Goal: Task Accomplishment & Management: Use online tool/utility

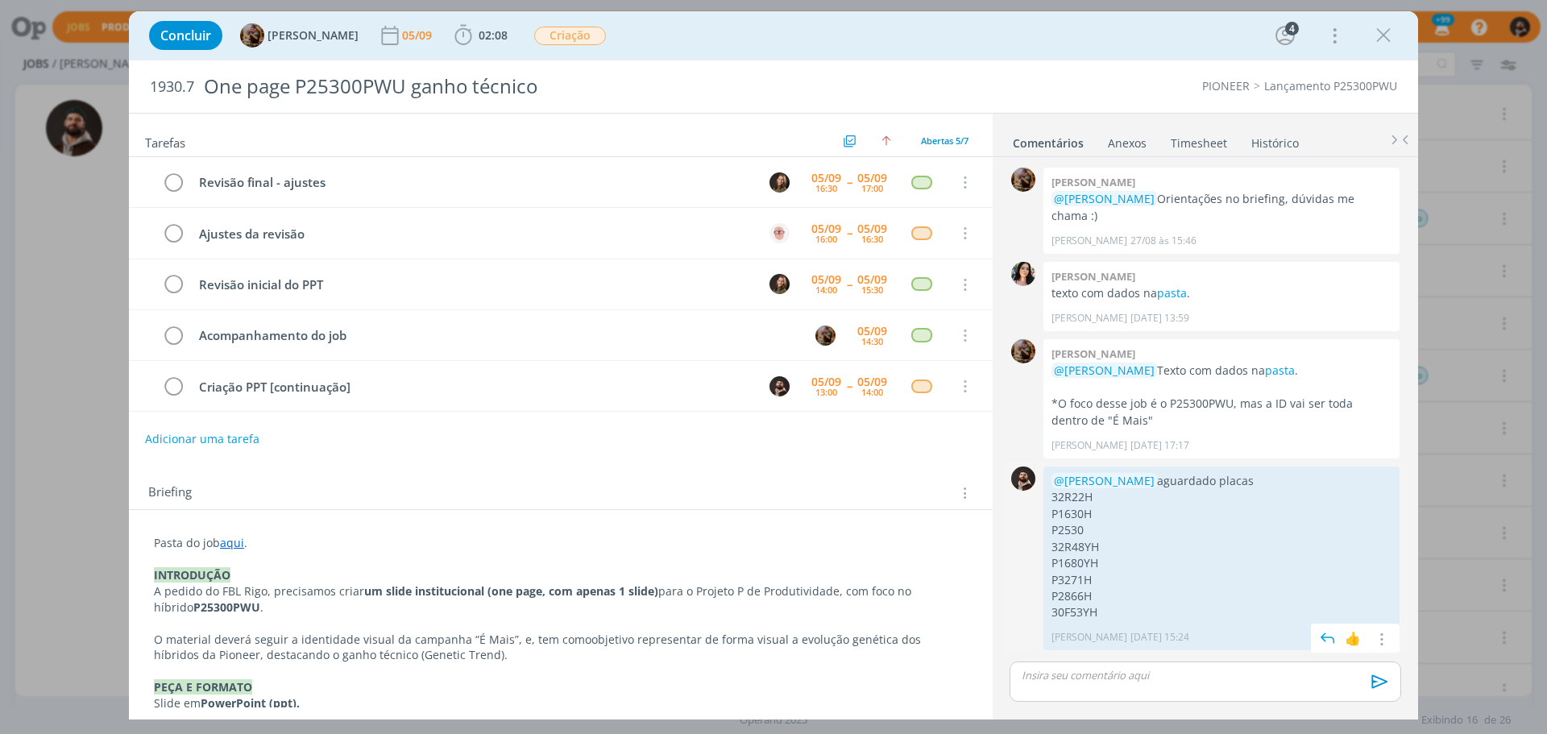
scroll to position [57, 0]
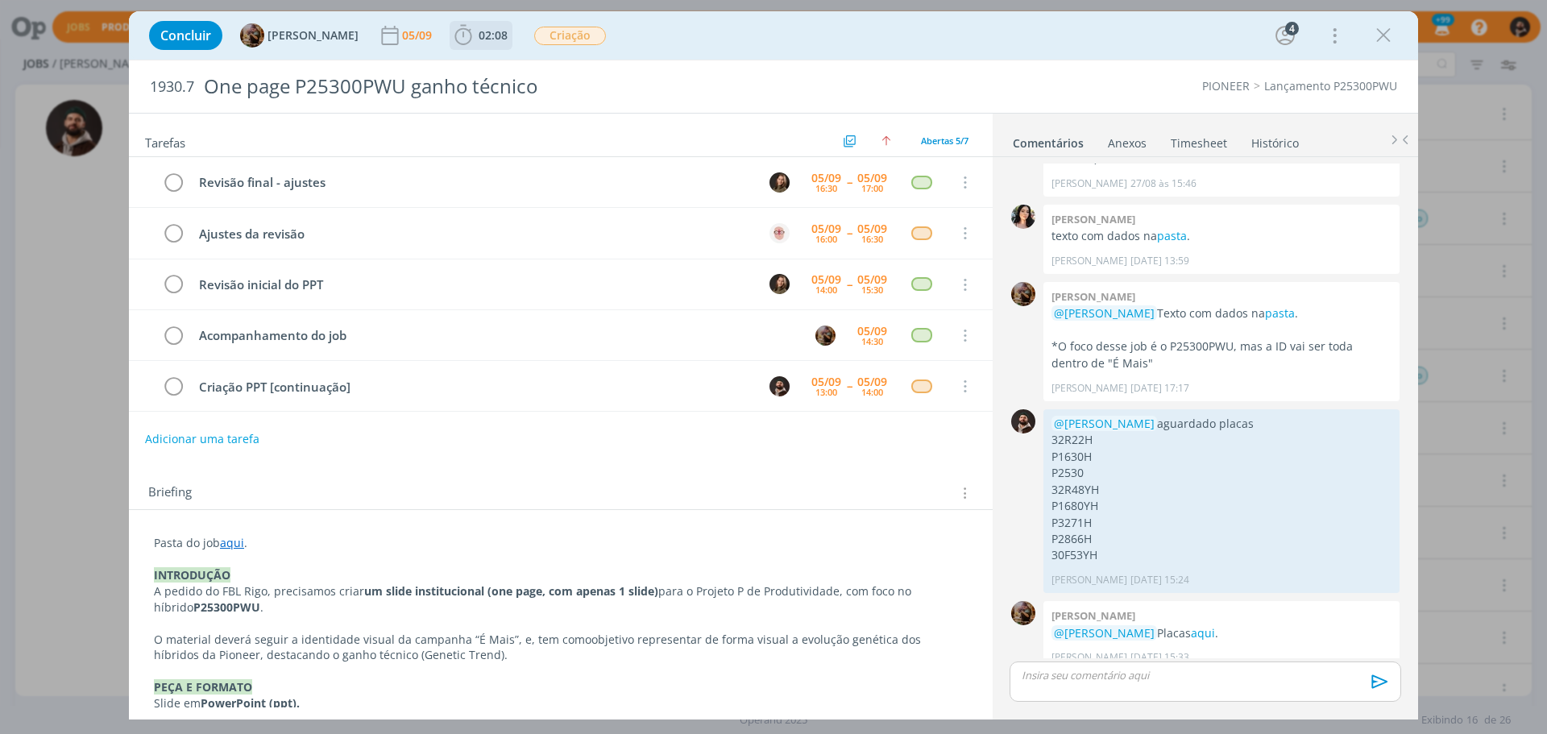
click at [496, 35] on span "02:08" at bounding box center [493, 34] width 29 height 15
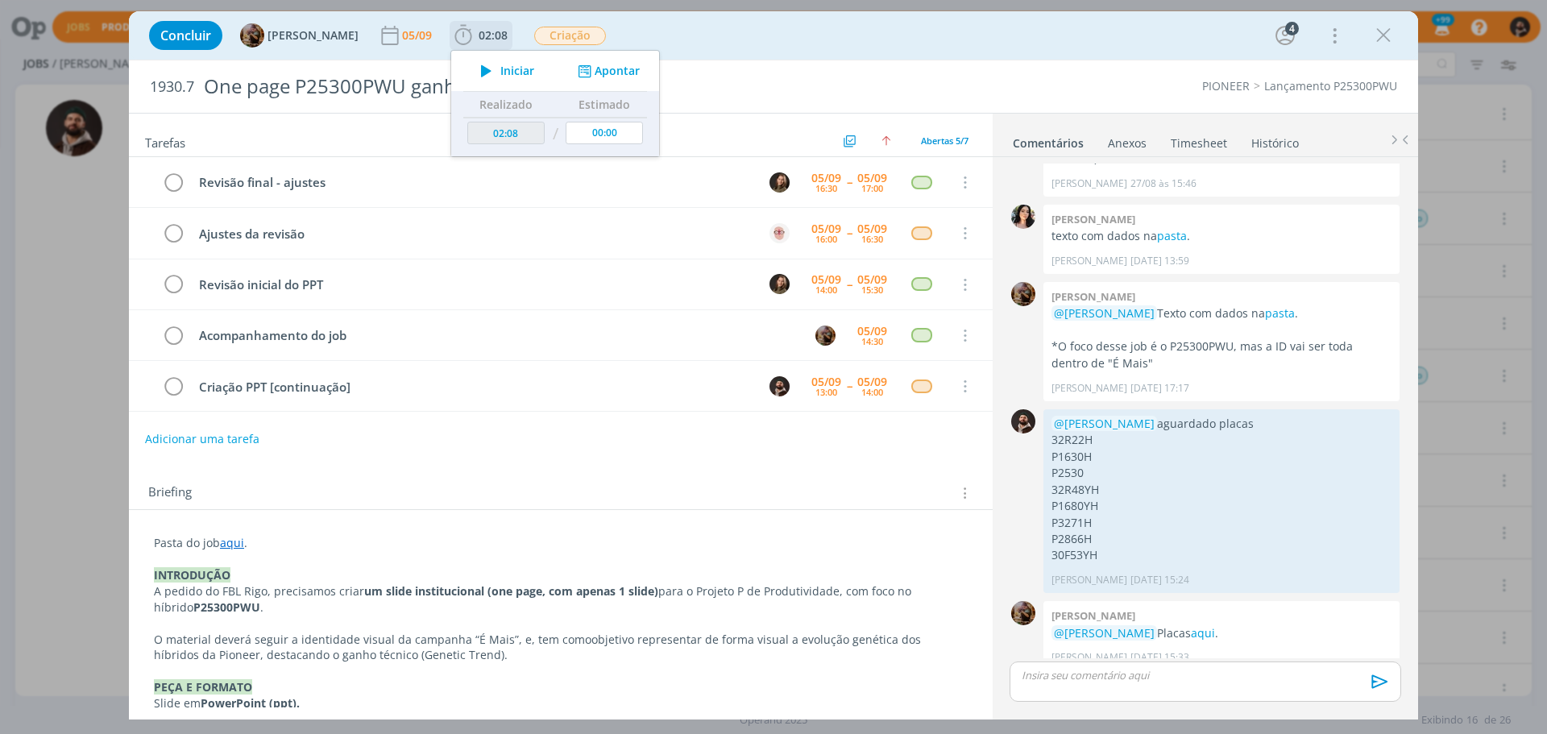
click at [631, 67] on button "Apontar" at bounding box center [607, 71] width 67 height 17
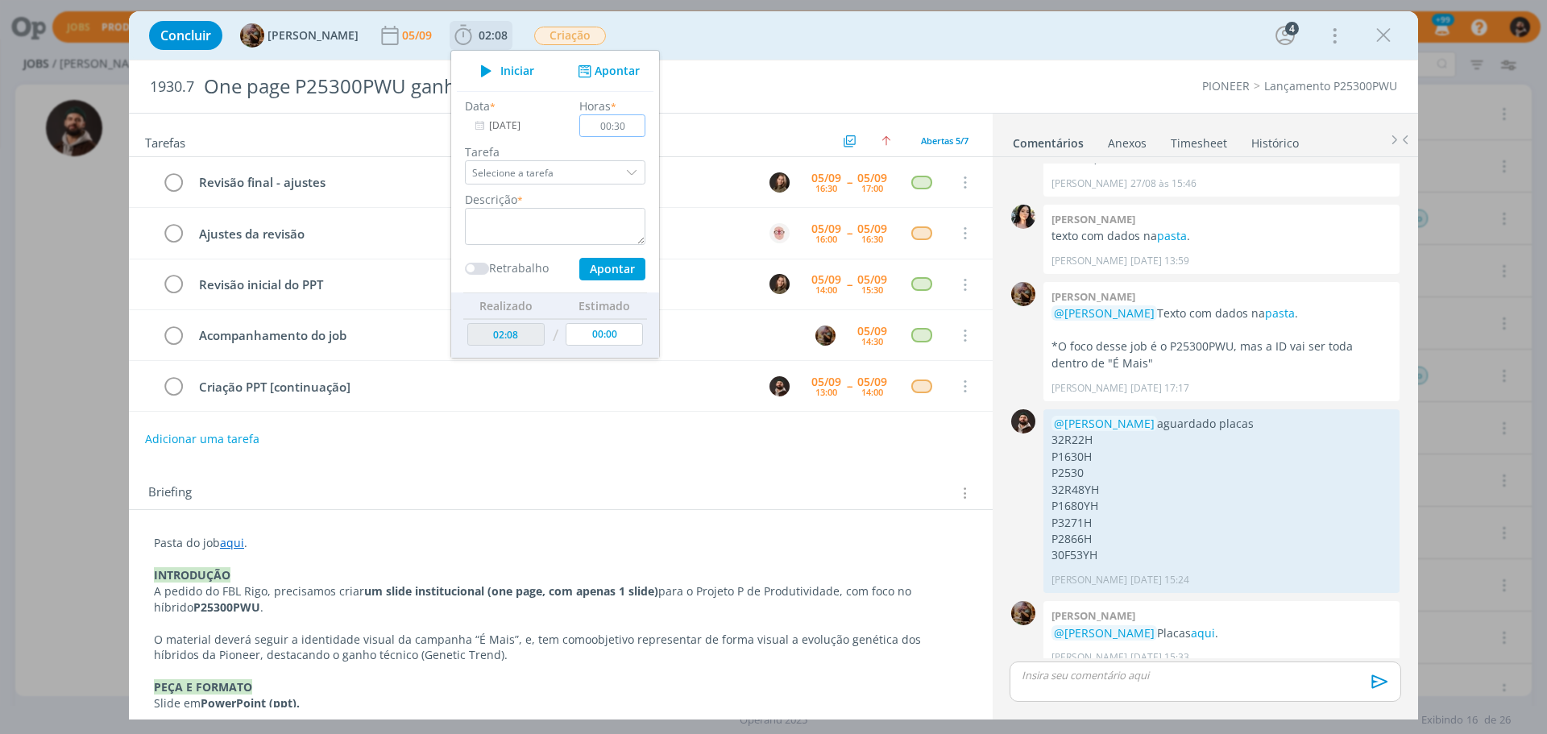
type input "00:30"
click at [623, 224] on textarea "dialog" at bounding box center [555, 226] width 180 height 37
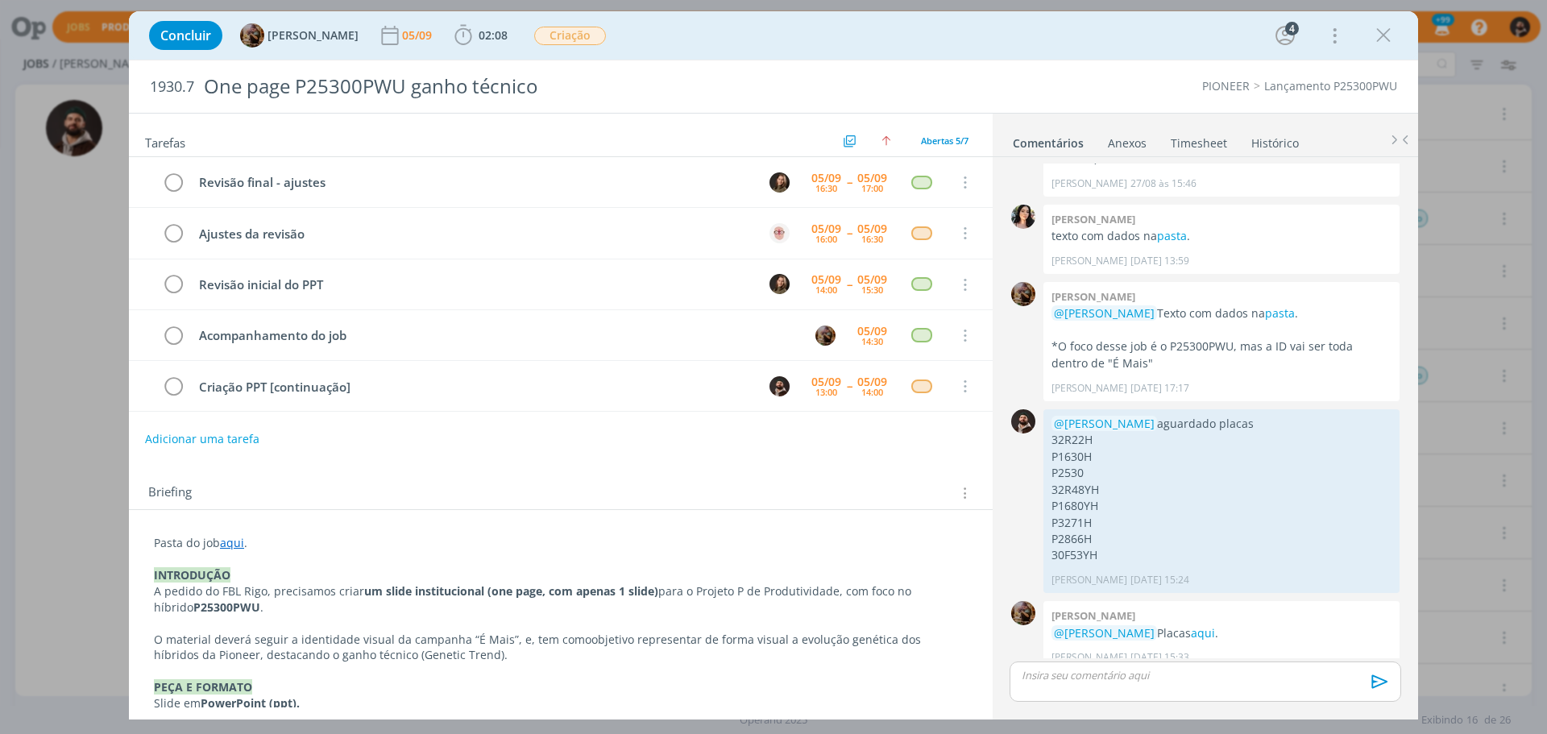
click at [1187, 137] on link "Timesheet" at bounding box center [1199, 139] width 58 height 23
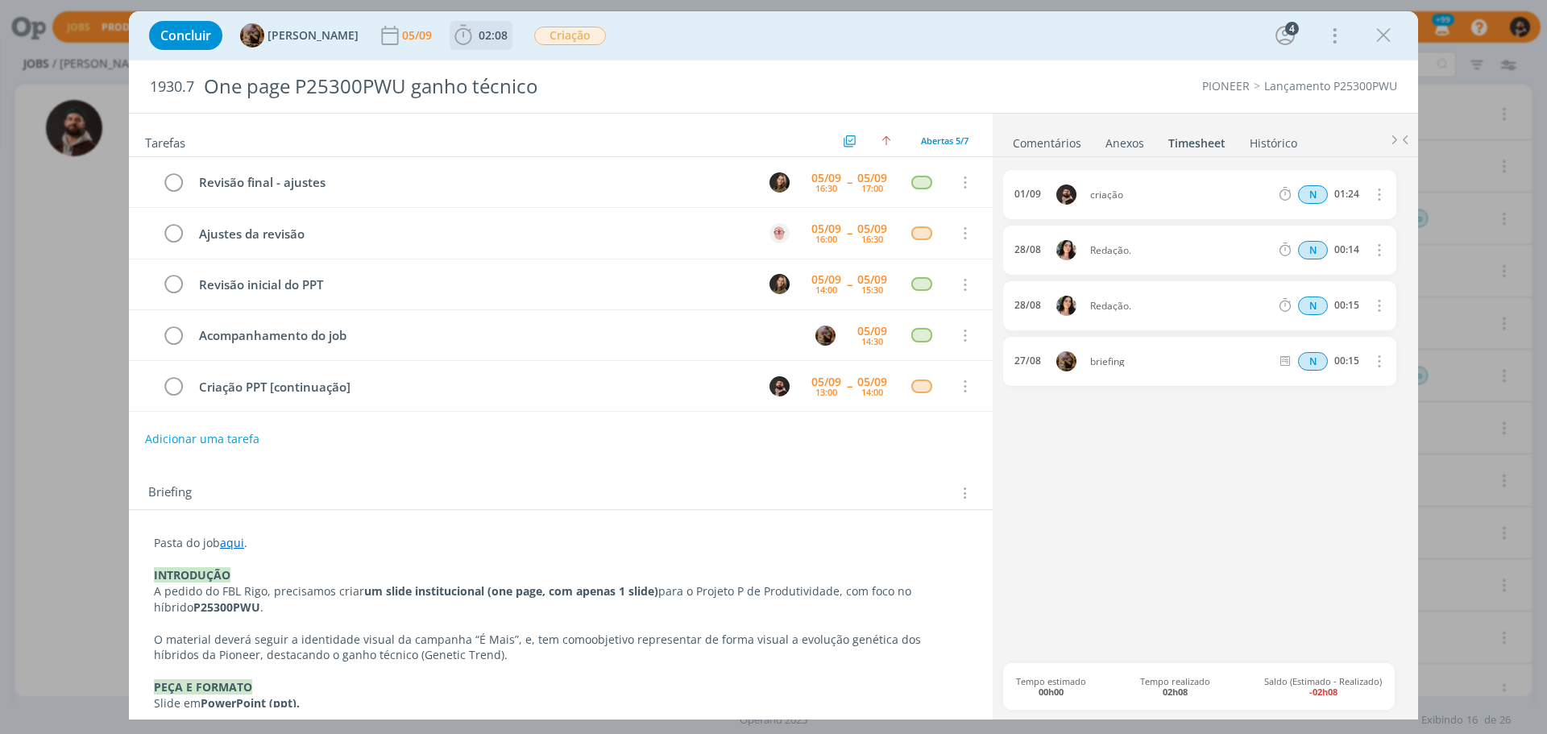
click at [511, 38] on b "02:08" at bounding box center [492, 35] width 35 height 11
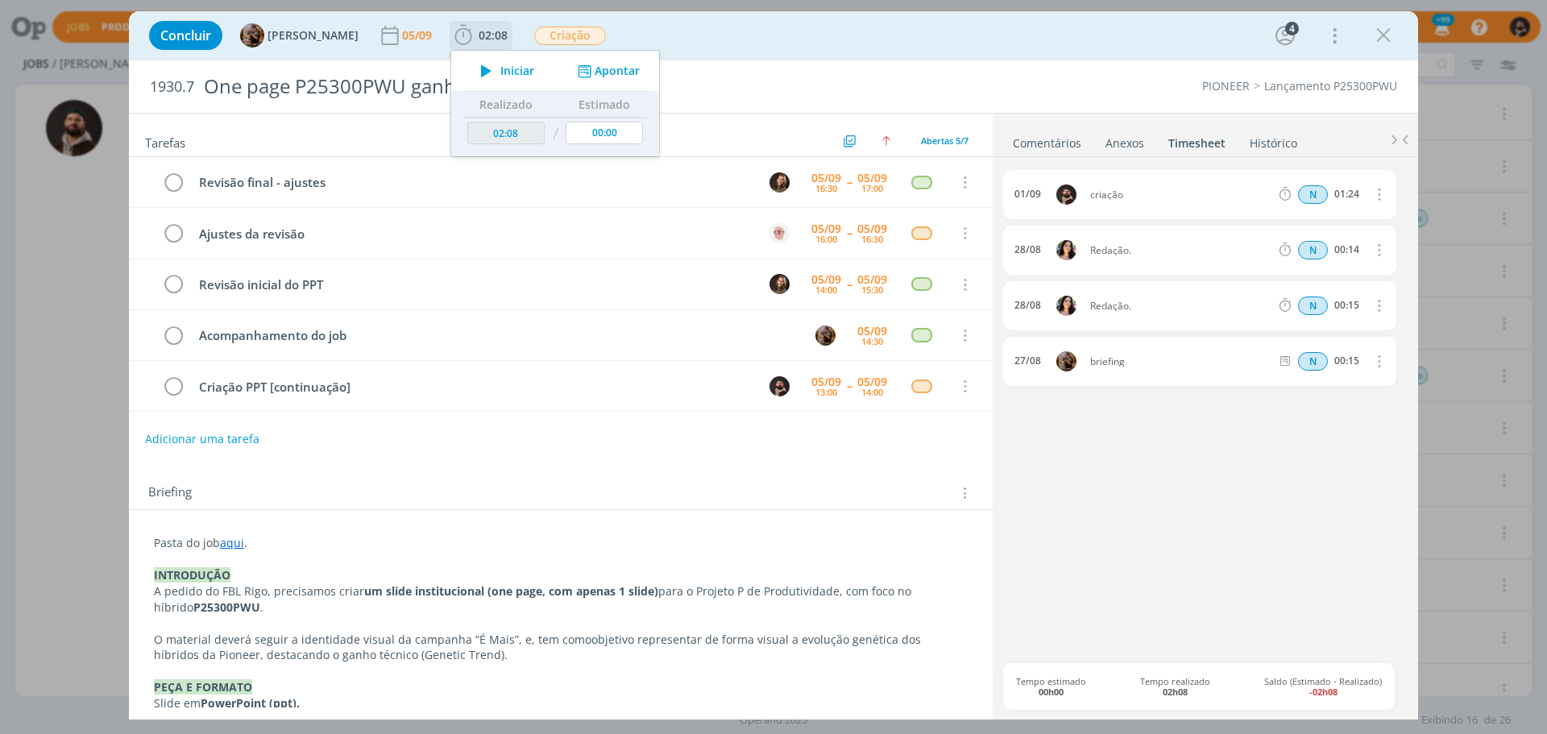
click at [635, 72] on button "Apontar" at bounding box center [607, 71] width 67 height 17
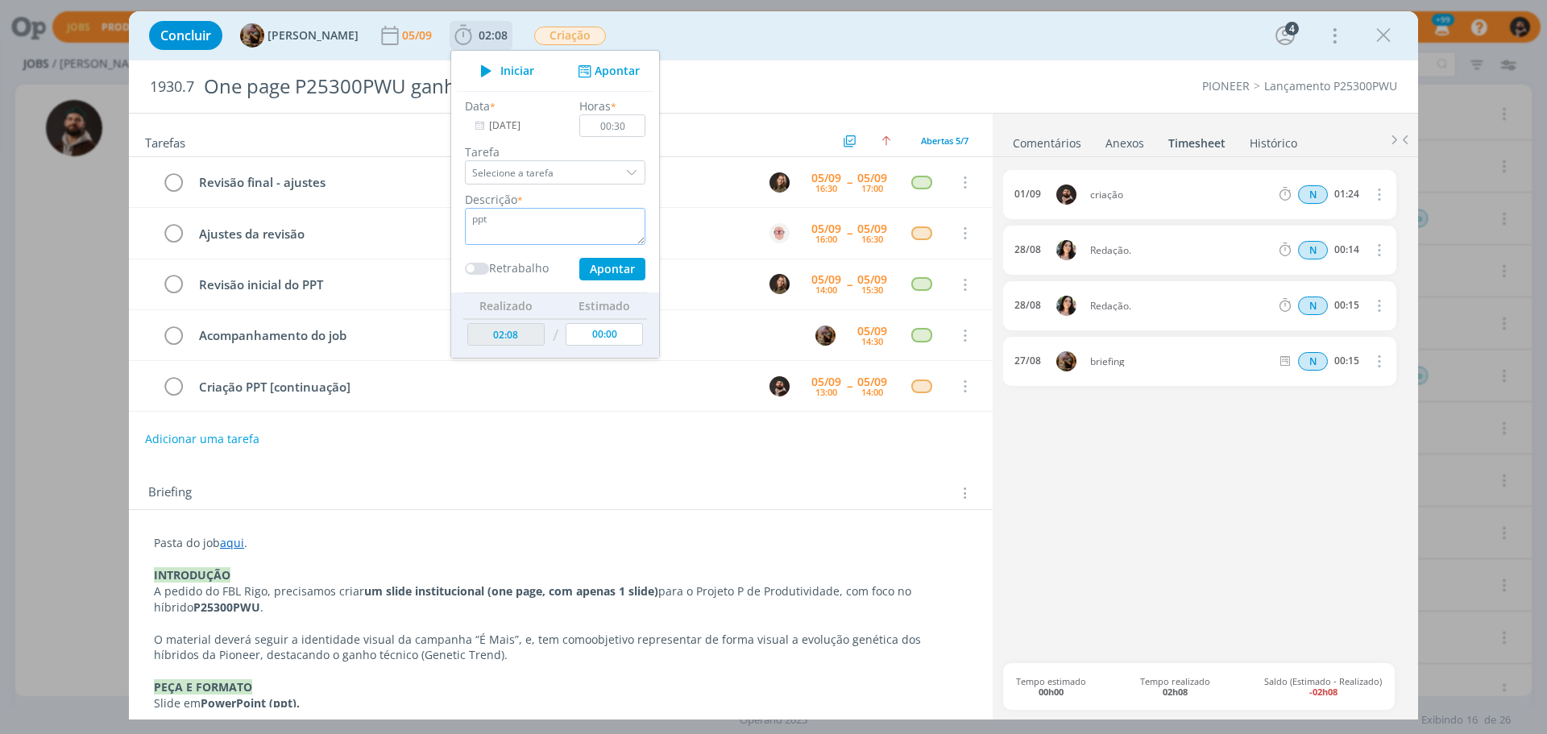
click at [571, 228] on textarea "ppt" at bounding box center [555, 226] width 180 height 37
type textarea "criação"
click at [621, 265] on button "Apontar" at bounding box center [612, 269] width 66 height 23
type input "02:38"
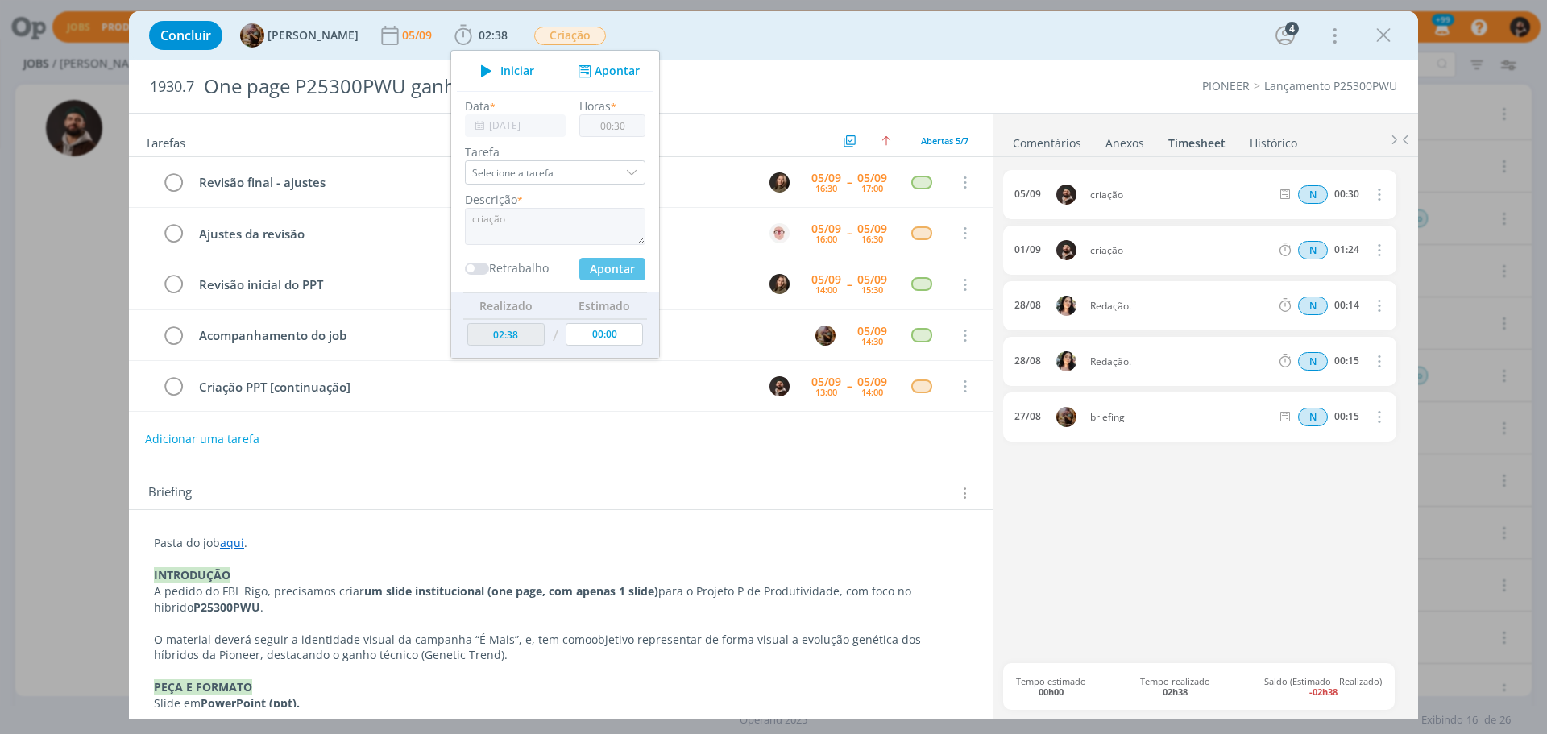
type input "00:00"
click at [185, 383] on tr "Criação PPT [continuação] [DATE] 13:00 -- [DATE] 14:00 Cancelar" at bounding box center [561, 386] width 864 height 51
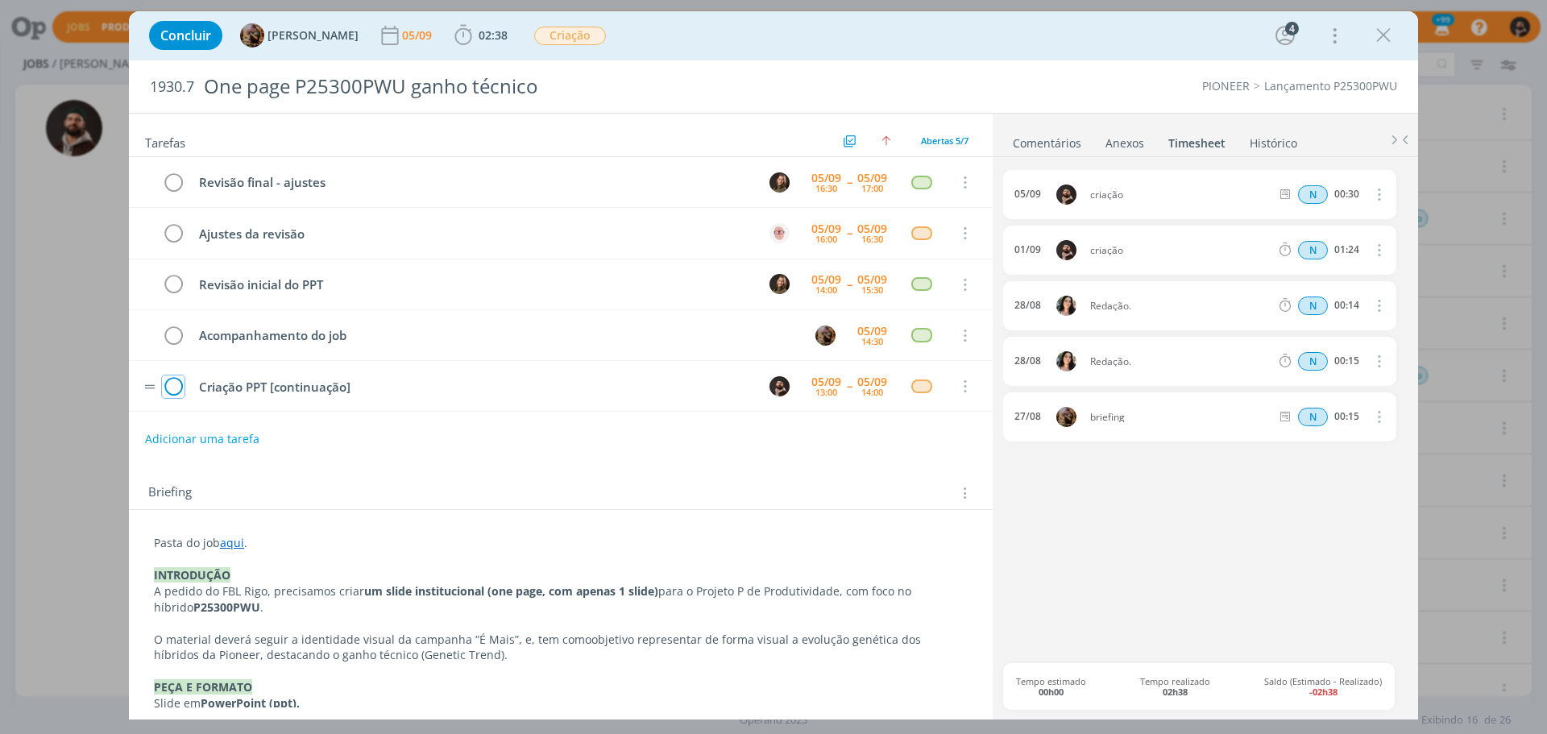
click at [175, 384] on icon "dialog" at bounding box center [173, 387] width 23 height 24
click at [1054, 140] on link "Comentários" at bounding box center [1047, 139] width 70 height 23
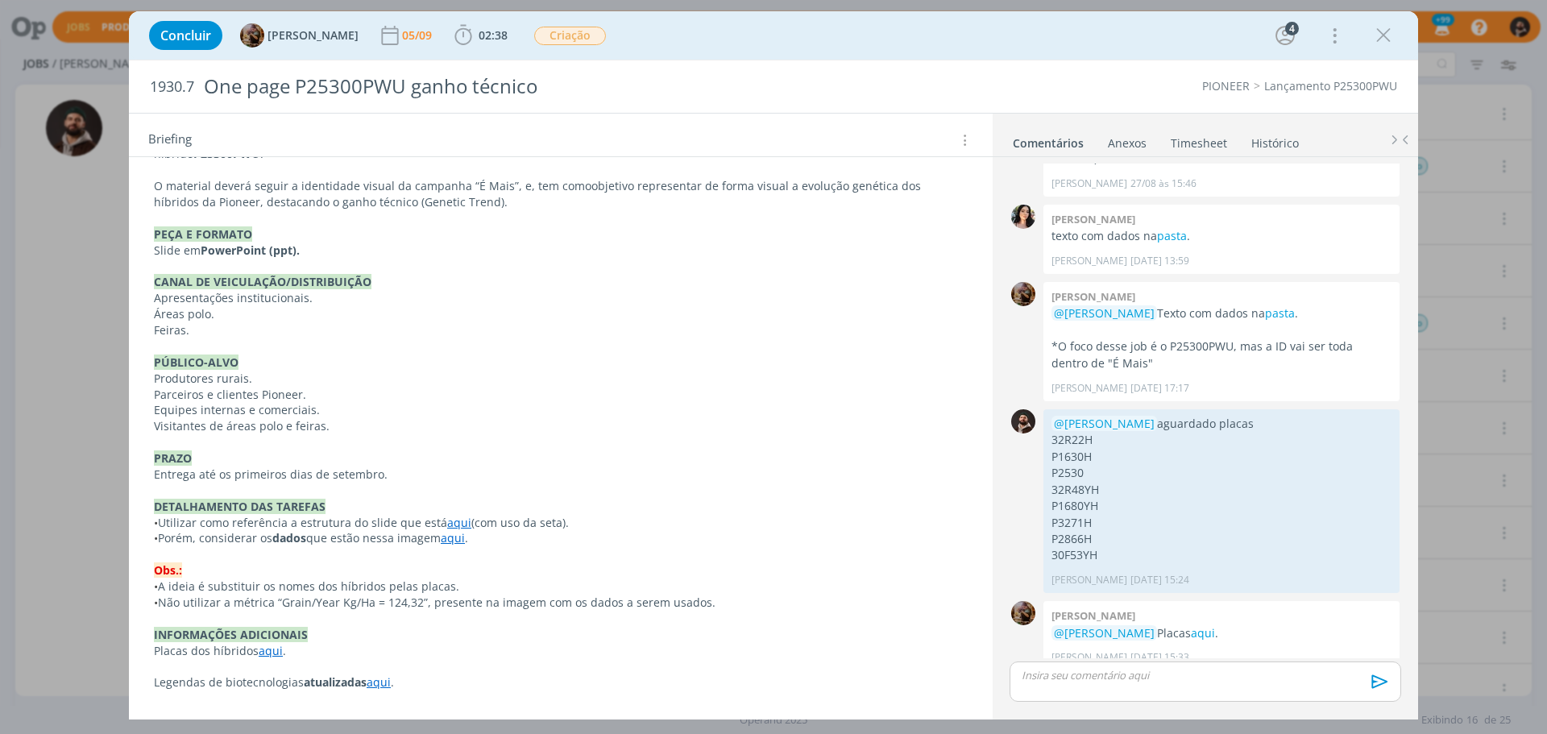
scroll to position [525, 0]
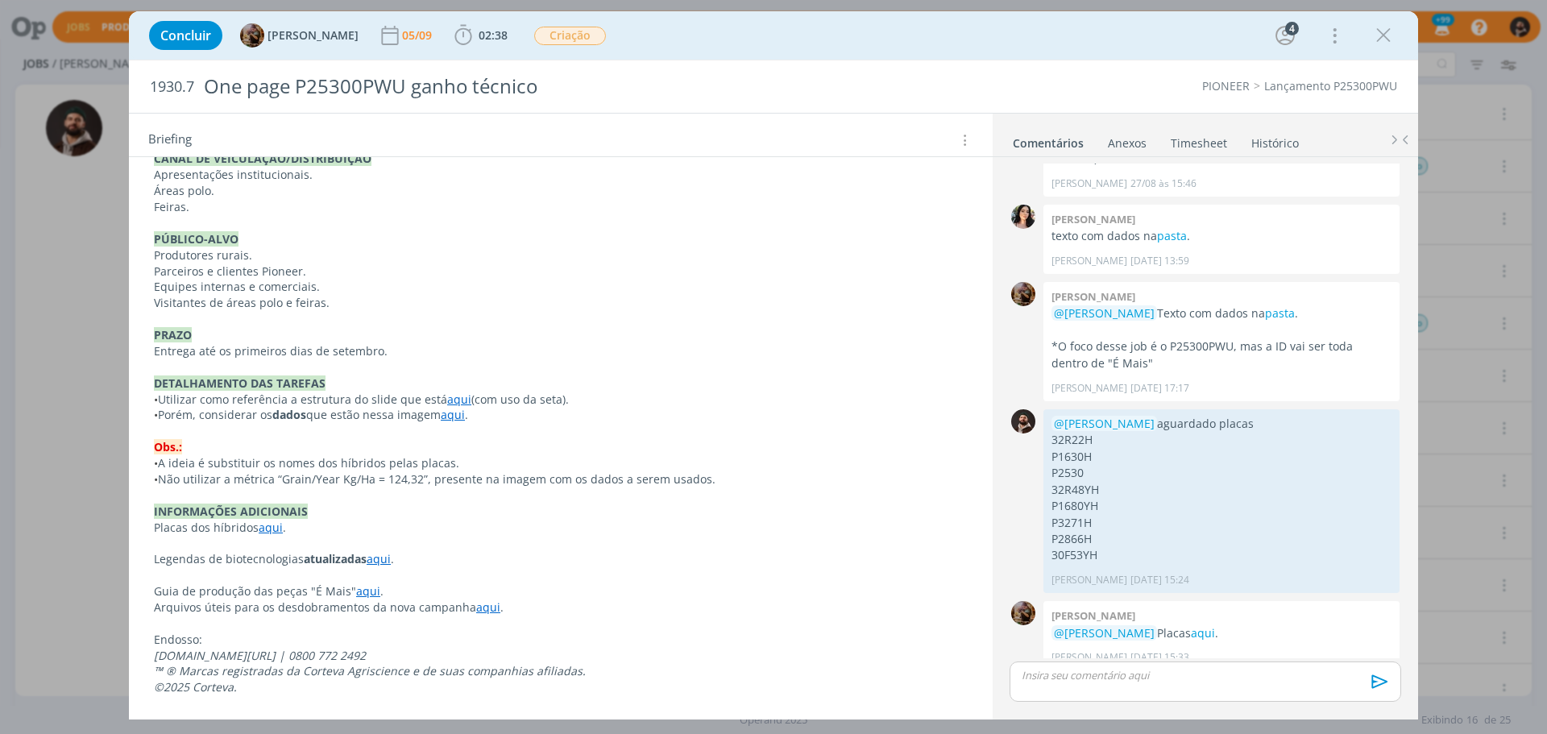
click at [1125, 681] on p "dialog" at bounding box center [1205, 675] width 366 height 15
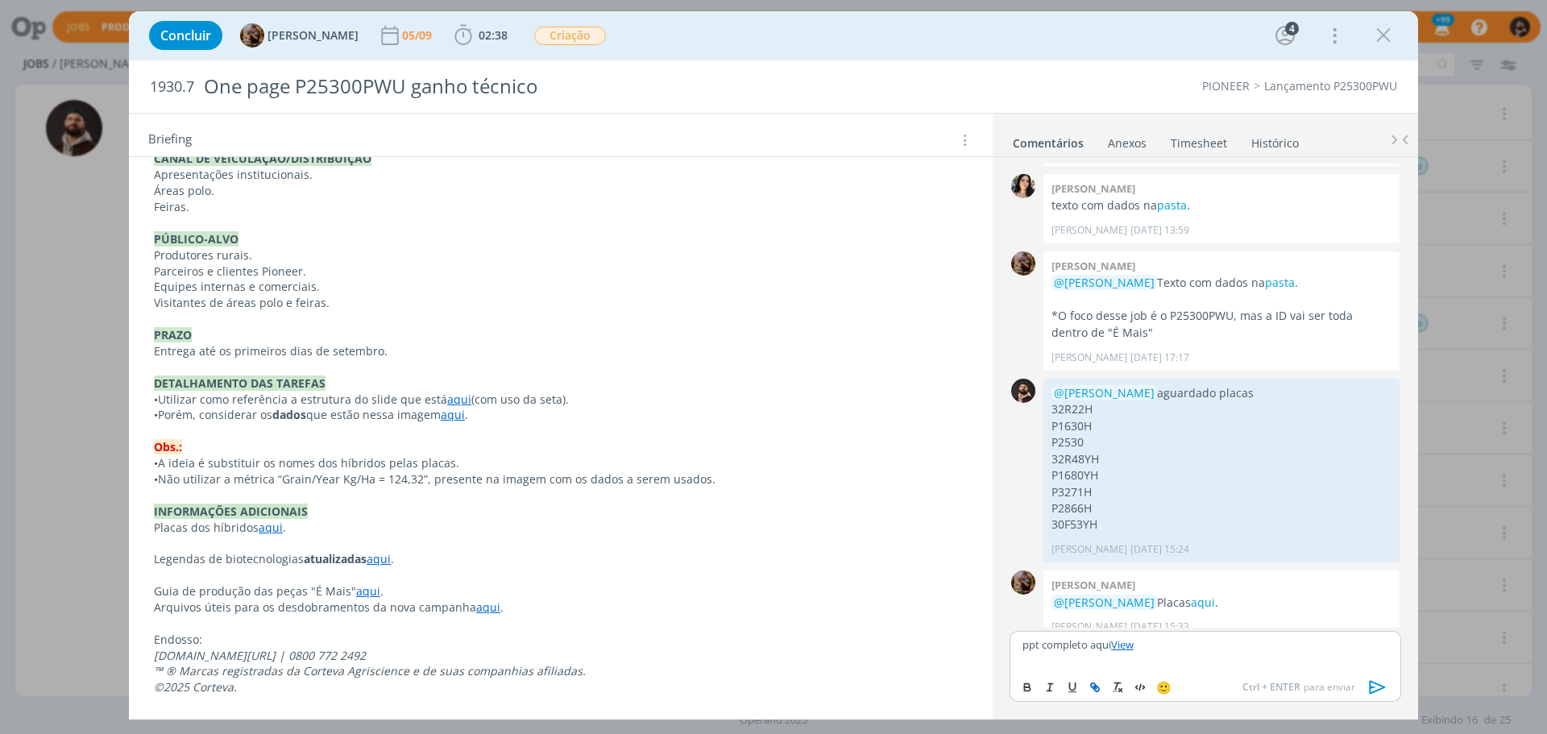
click at [1370, 691] on icon "dialog" at bounding box center [1378, 688] width 16 height 14
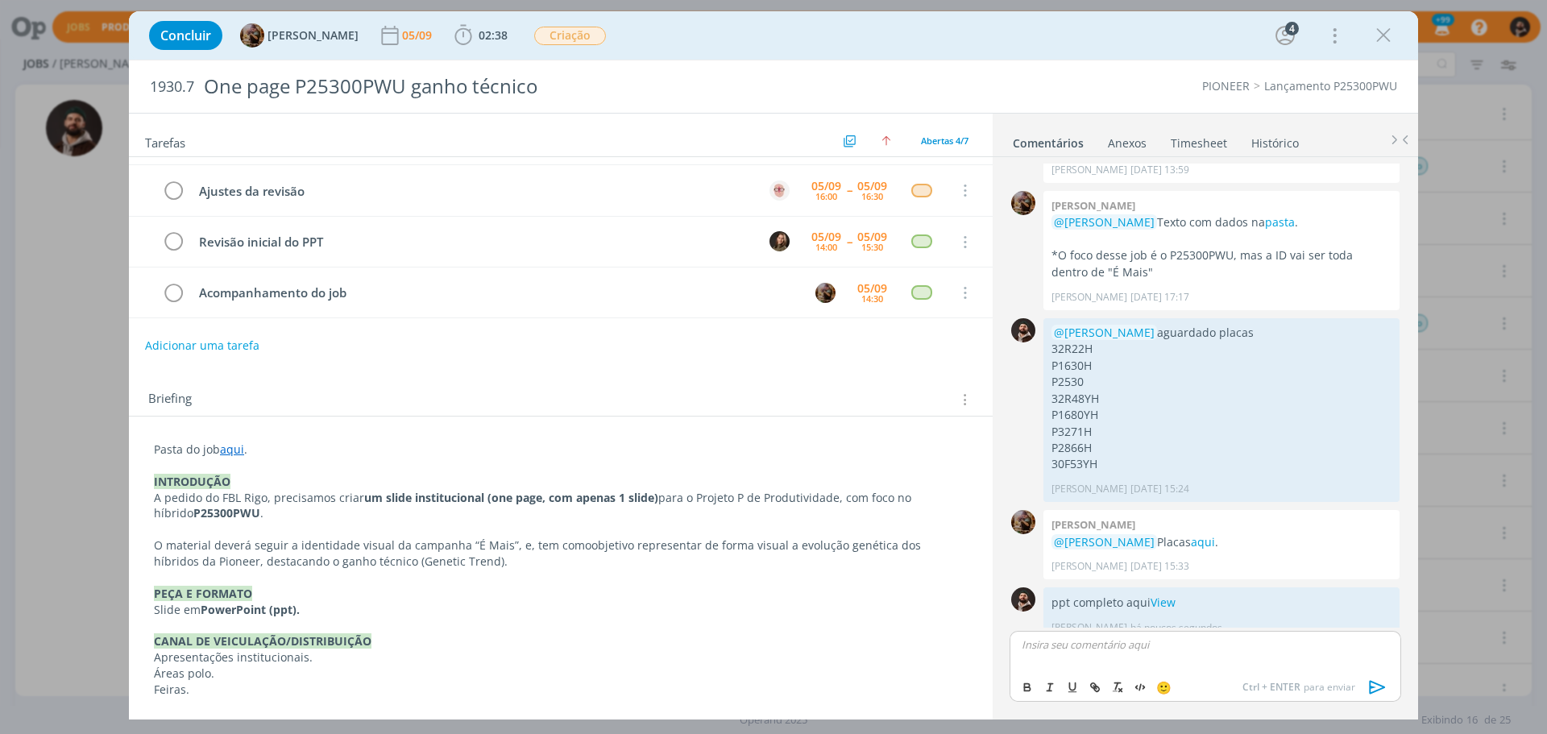
scroll to position [0, 0]
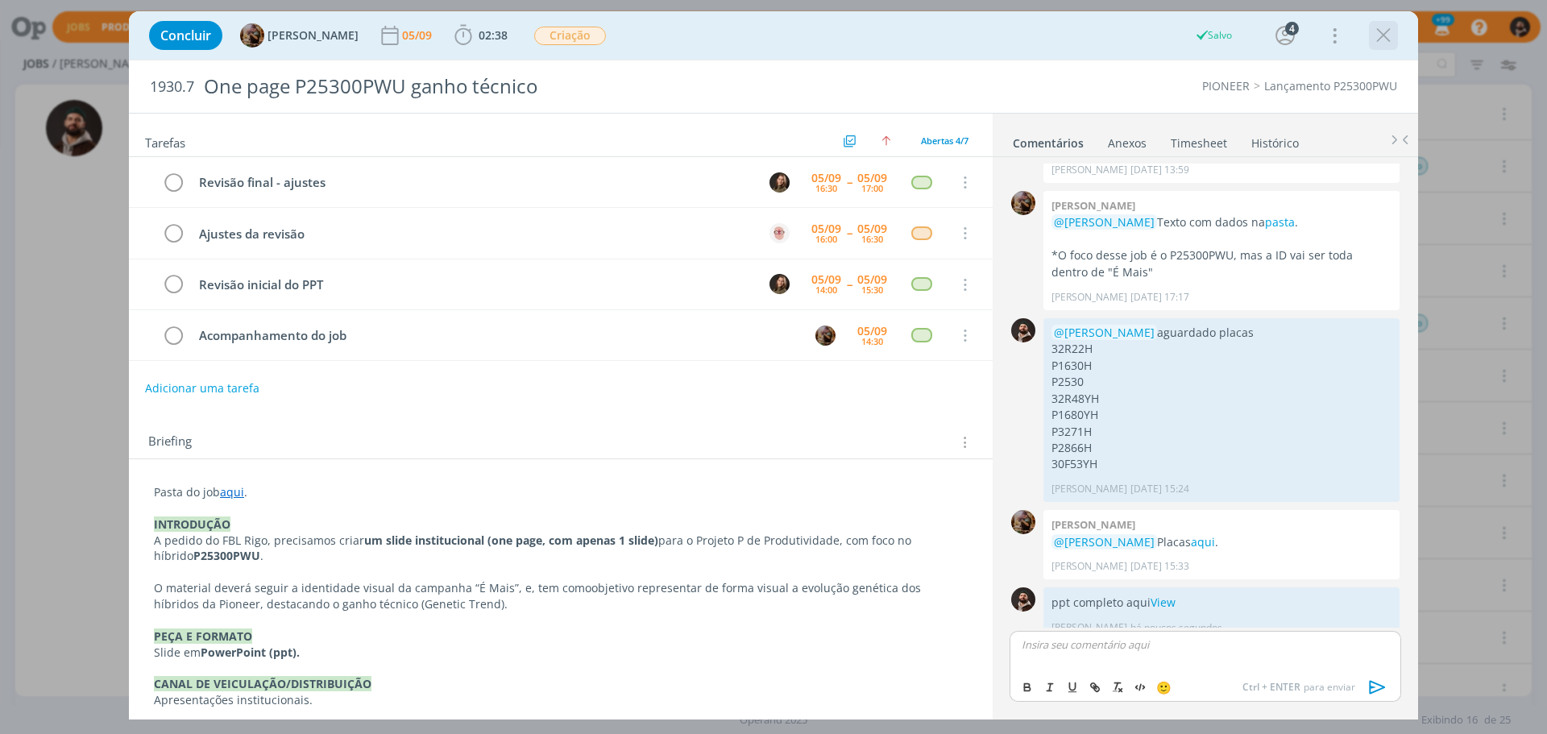
click at [1393, 32] on icon "dialog" at bounding box center [1383, 35] width 24 height 24
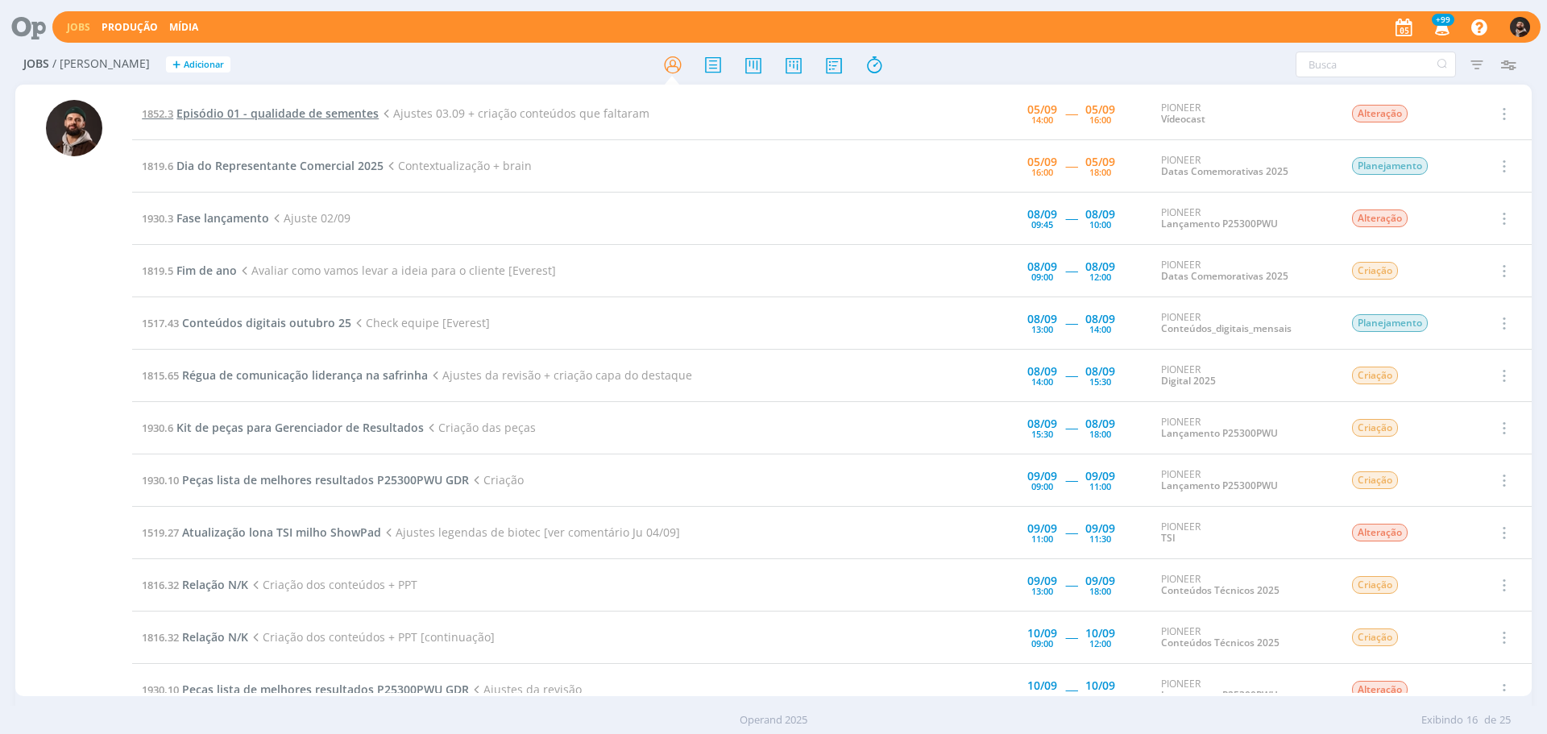
click at [320, 107] on span "Episódio 01 - qualidade de sementes" at bounding box center [277, 113] width 202 height 15
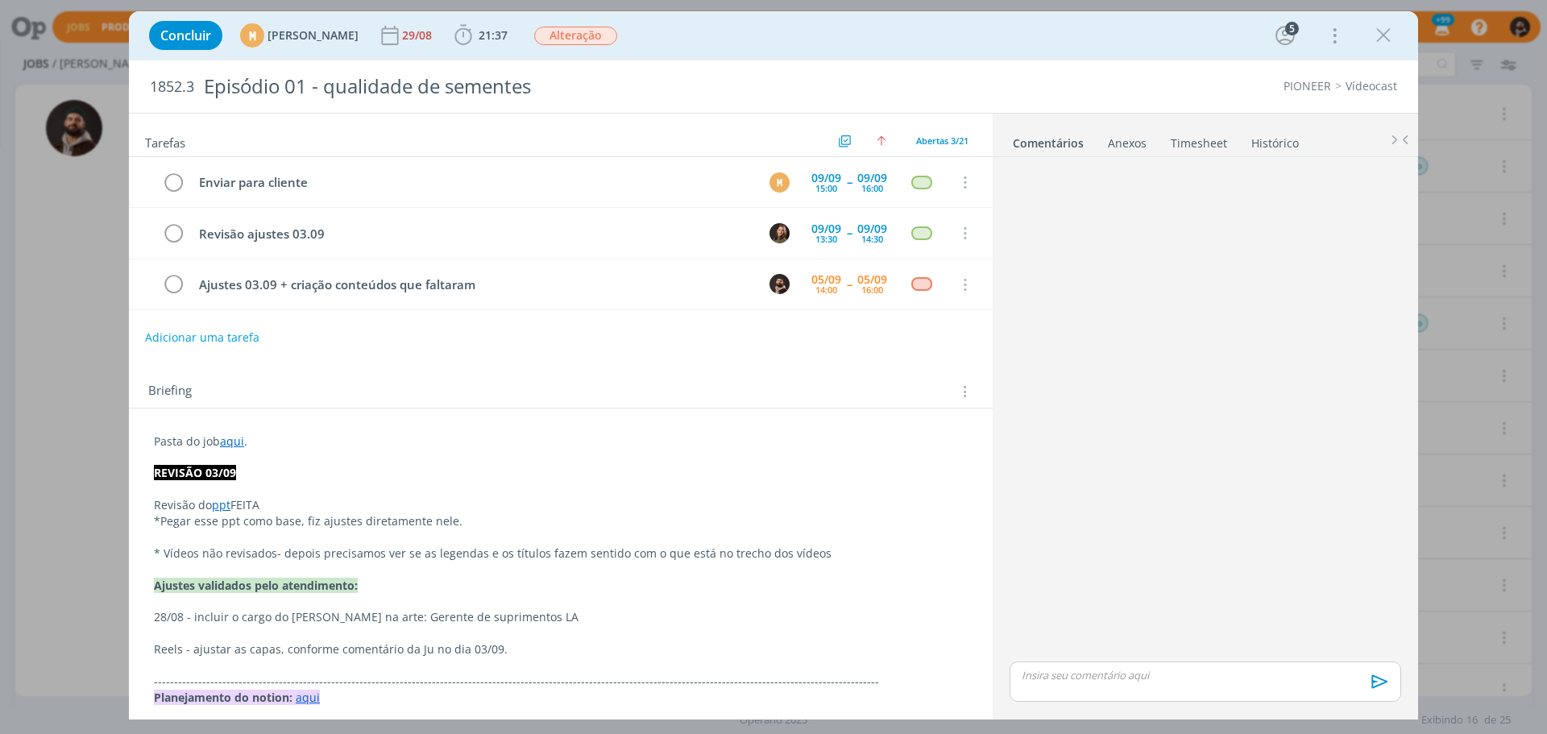
scroll to position [1581, 0]
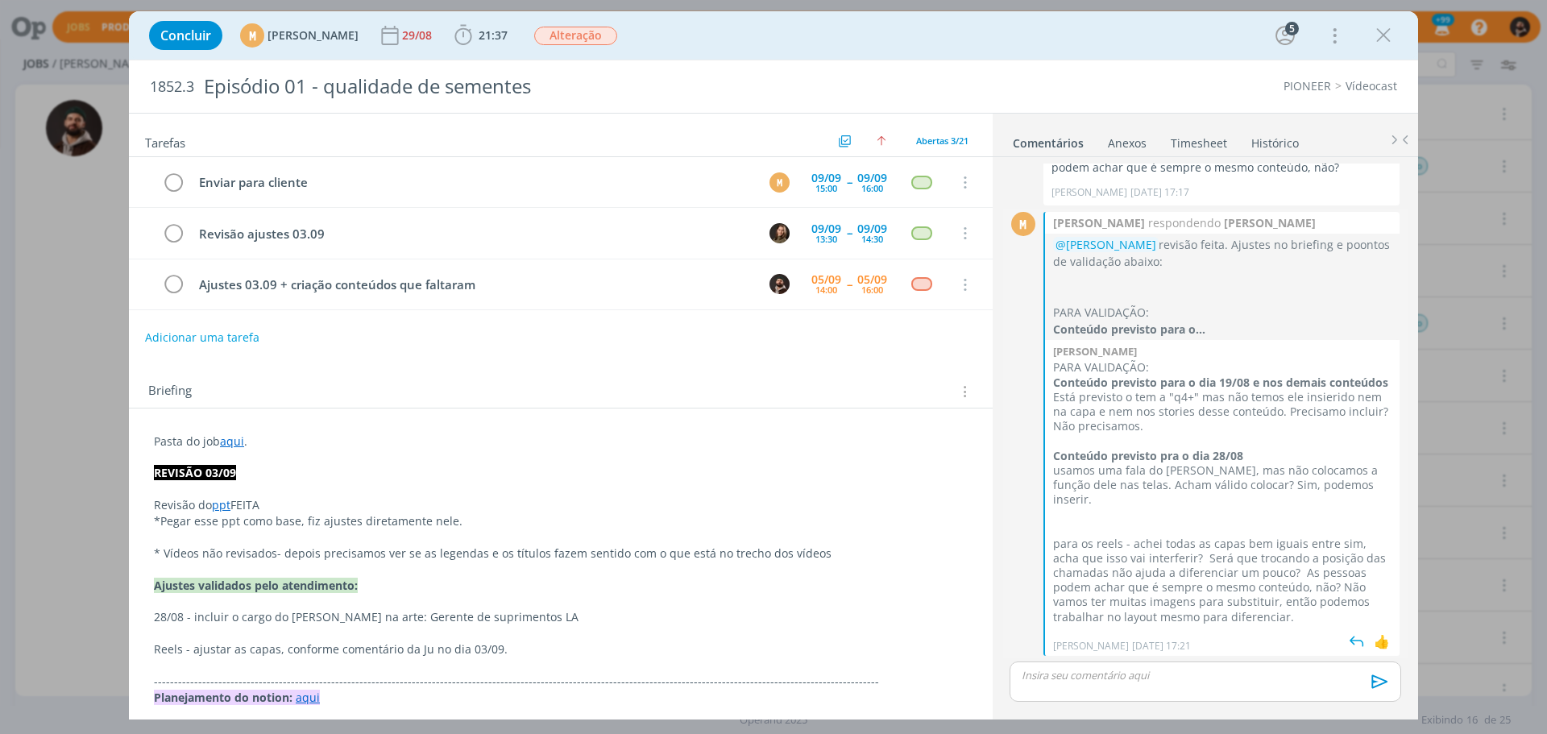
click at [1192, 321] on strong "Conteúdo previsto para o..." at bounding box center [1129, 328] width 152 height 15
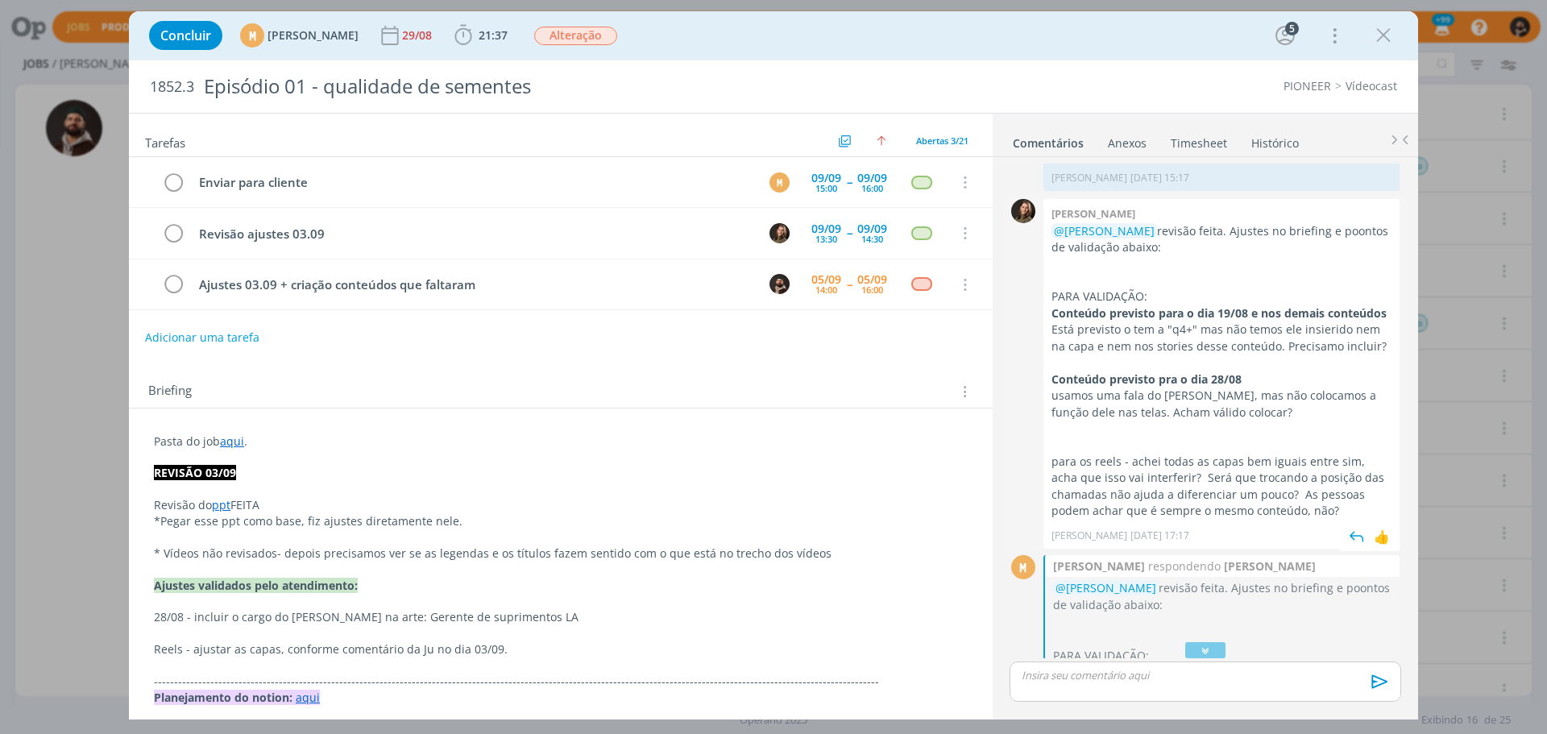
scroll to position [1188, 0]
drag, startPoint x: 404, startPoint y: 553, endPoint x: 826, endPoint y: 545, distance: 421.4
click at [826, 545] on p "* Vídeos não revisados- depois precisamos ver se as legendas e os títulos fazem…" at bounding box center [561, 553] width 814 height 16
click at [826, 545] on p "dialog" at bounding box center [561, 538] width 812 height 16
click at [276, 524] on p "*Pegar esse ppt como base, fiz ajustes diretamente nele." at bounding box center [561, 522] width 812 height 16
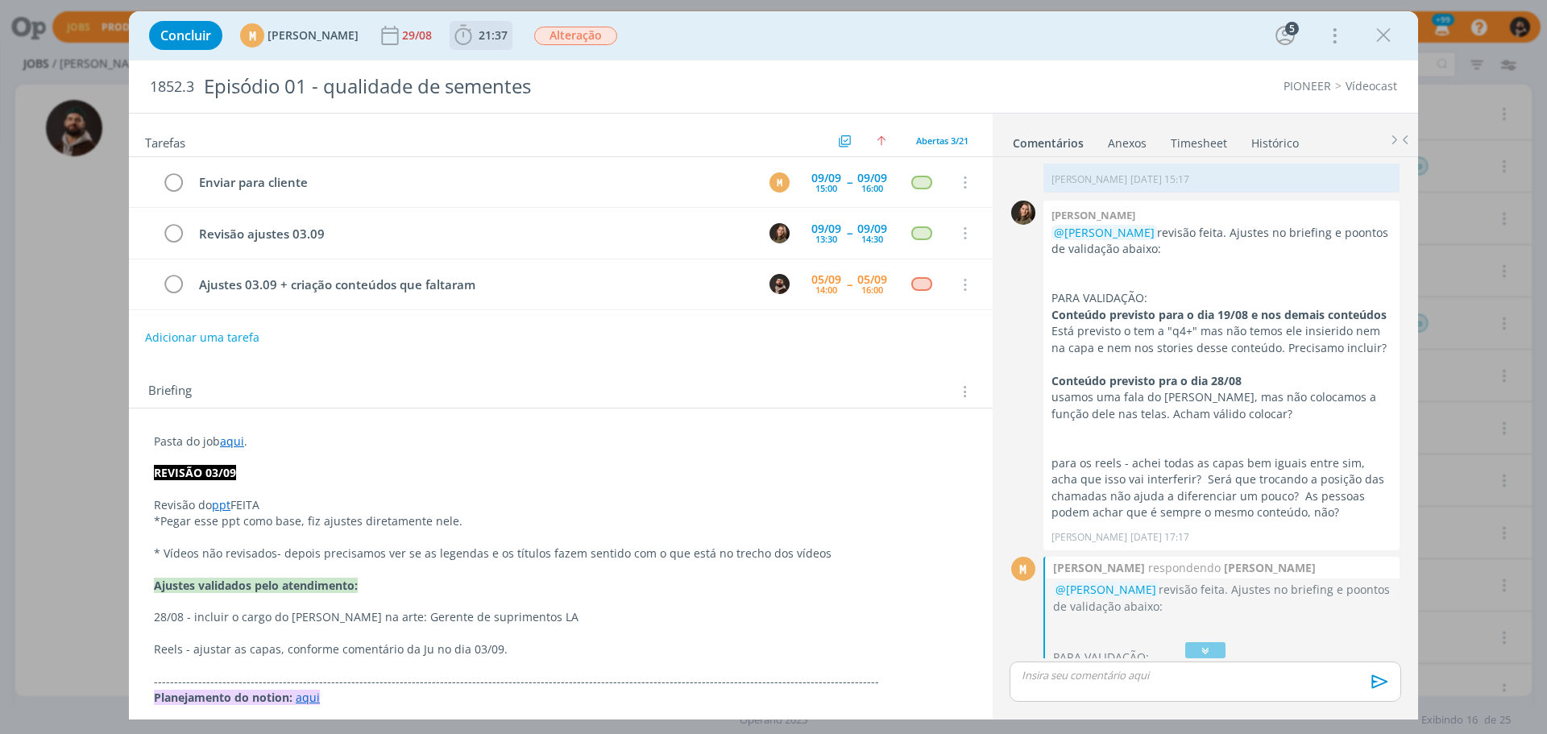
click at [508, 30] on span "21:37" at bounding box center [493, 34] width 29 height 15
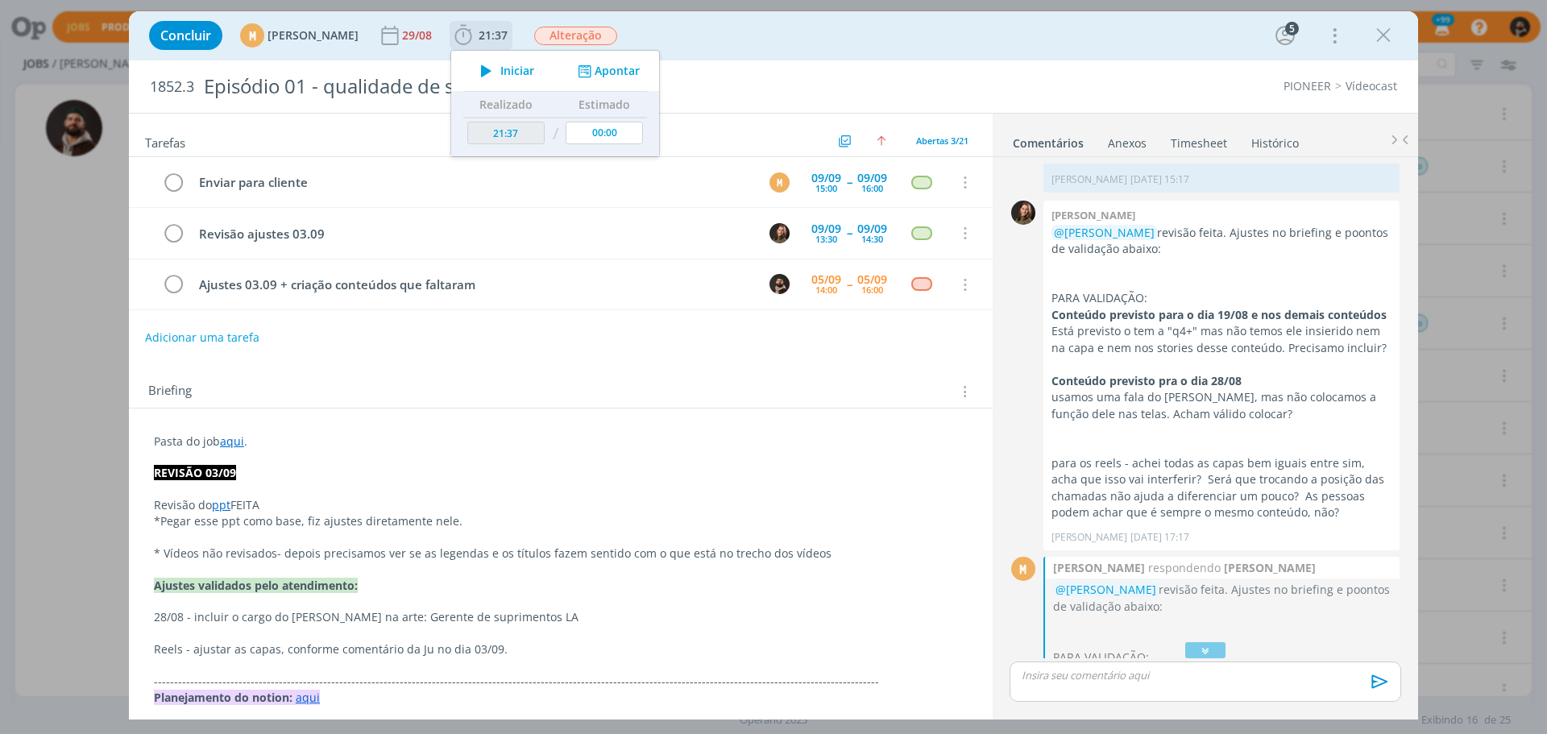
click at [534, 68] on span "Iniciar" at bounding box center [517, 70] width 34 height 11
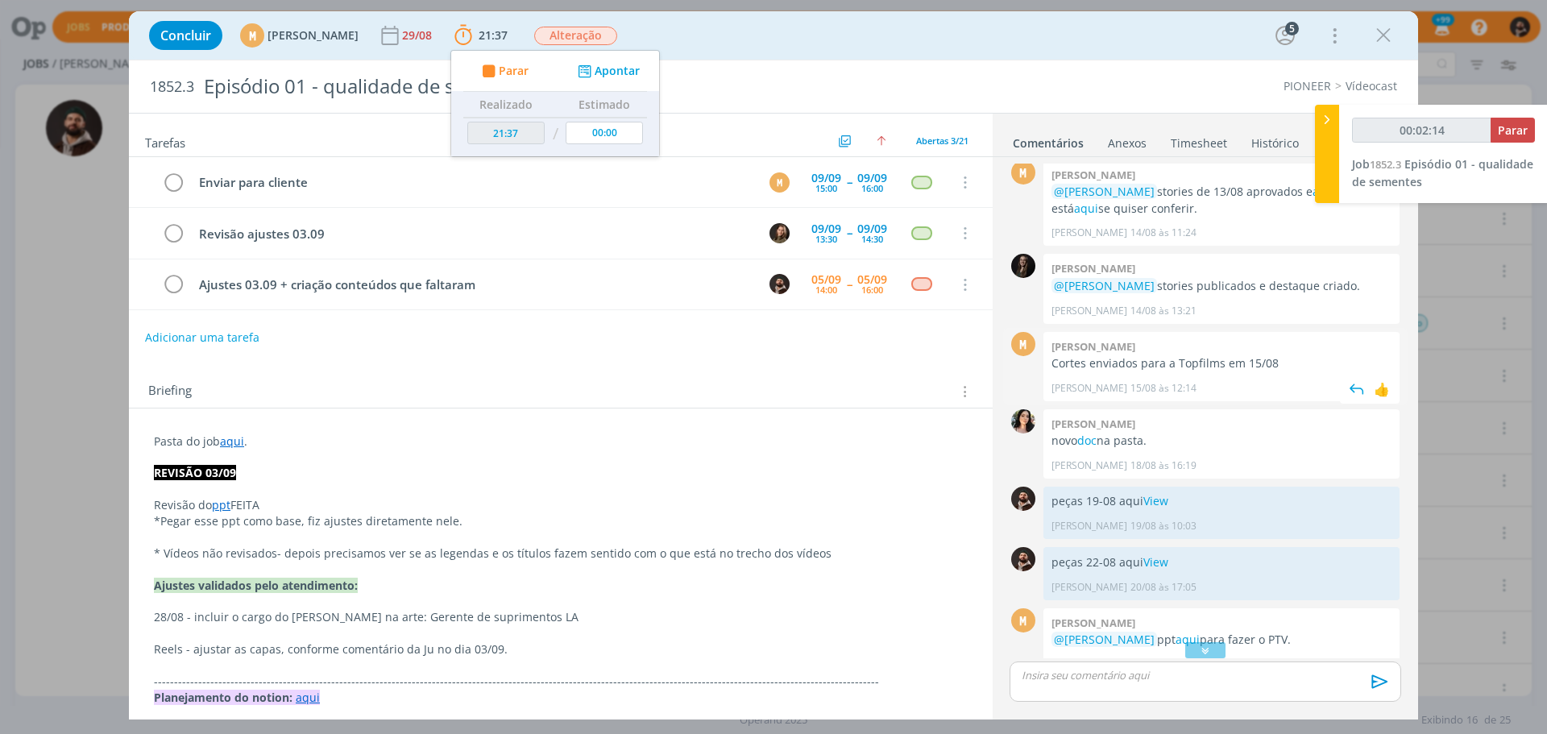
scroll to position [222, 0]
click at [1084, 449] on link "doc" at bounding box center [1086, 440] width 19 height 15
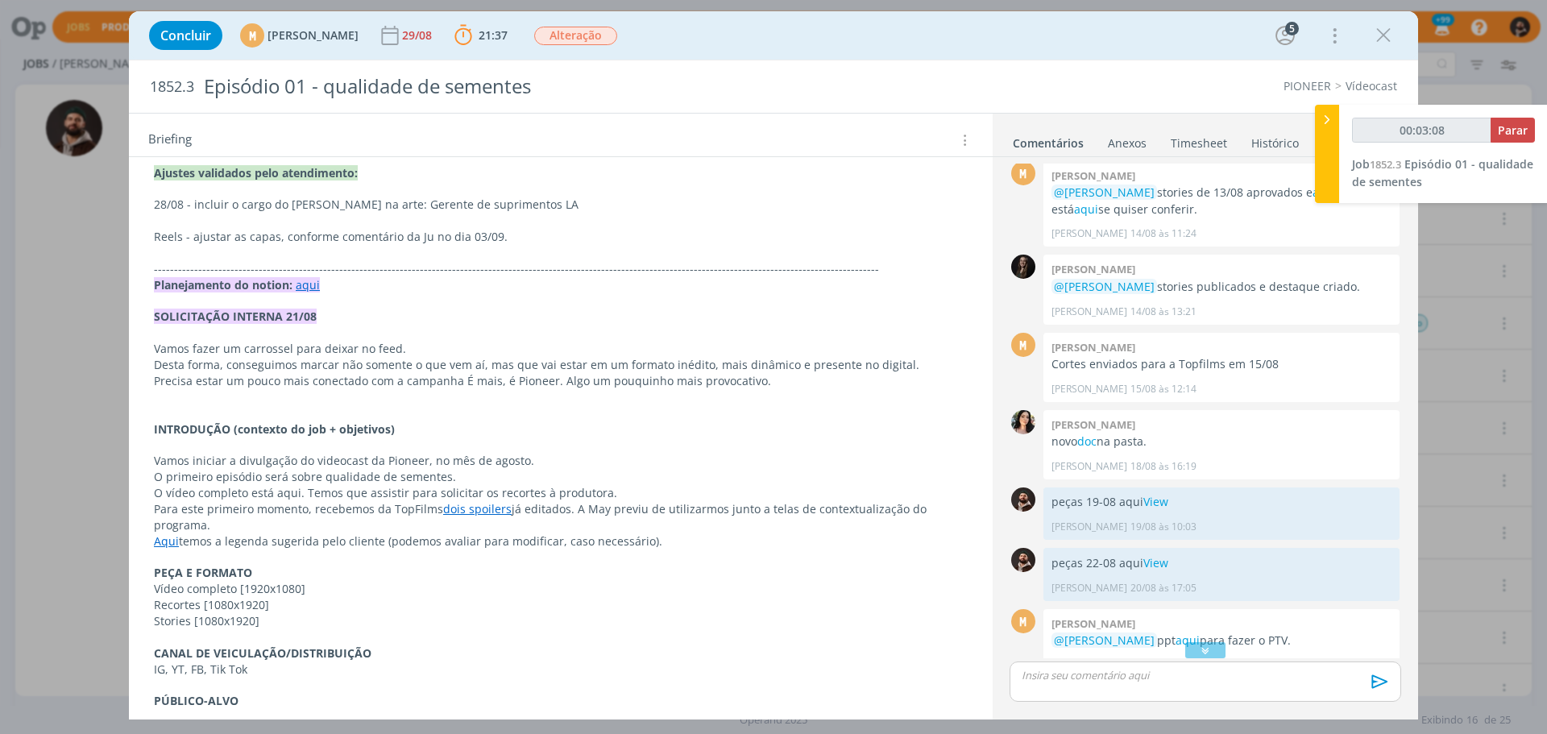
scroll to position [412, 0]
click at [304, 286] on link "aqui" at bounding box center [308, 285] width 24 height 15
click at [320, 315] on link "[URL][DOMAIN_NAME]" at bounding box center [259, 316] width 122 height 21
type input "00:39:40"
